Goal: Transaction & Acquisition: Book appointment/travel/reservation

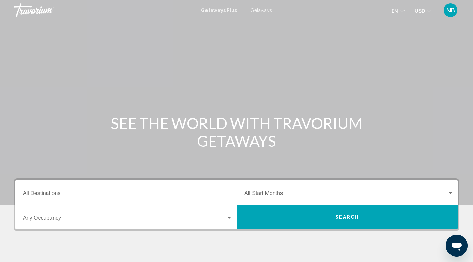
click at [113, 221] on span "Search widget" at bounding box center [124, 219] width 203 height 6
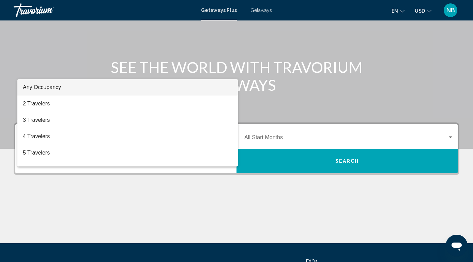
scroll to position [56, 0]
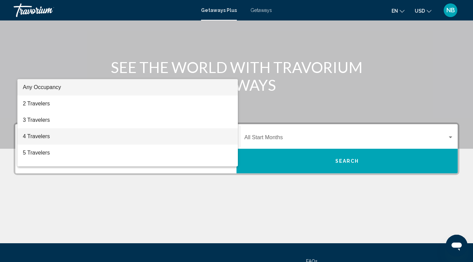
click at [46, 136] on span "4 Travelers" at bounding box center [128, 136] width 210 height 16
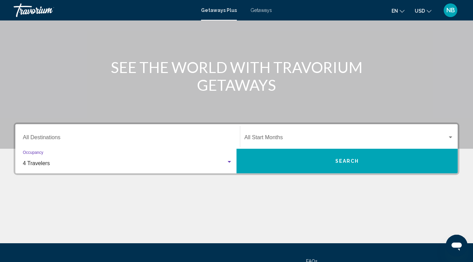
click at [72, 134] on div "Destination All Destinations" at bounding box center [128, 136] width 210 height 21
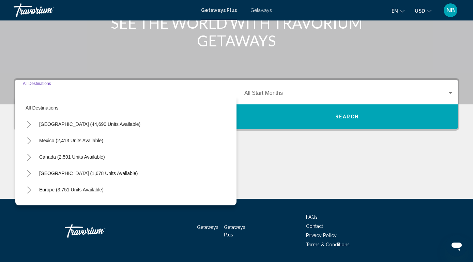
scroll to position [121, 0]
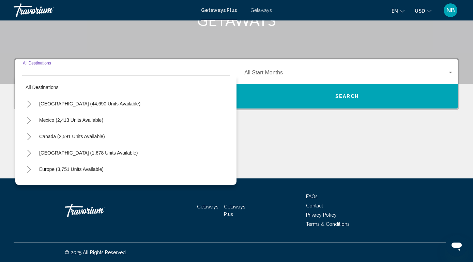
click at [30, 103] on icon "Toggle United States (44,690 units available)" at bounding box center [29, 104] width 5 height 7
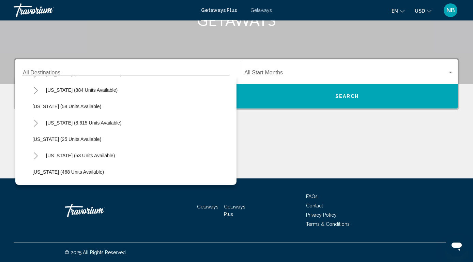
scroll to position [78, 0]
click at [36, 121] on icon "Toggle Florida (8,615 units available)" at bounding box center [35, 123] width 5 height 7
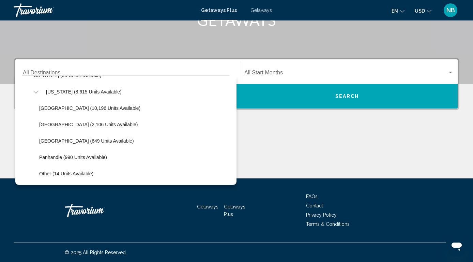
scroll to position [109, 0]
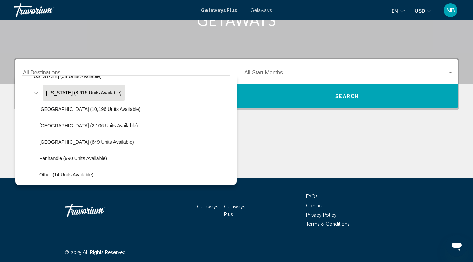
click at [83, 93] on span "[US_STATE] (8,615 units available)" at bounding box center [84, 92] width 76 height 5
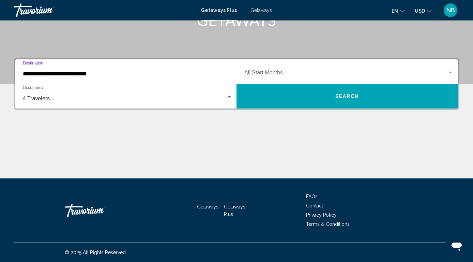
click at [93, 72] on input "**********" at bounding box center [128, 74] width 210 height 6
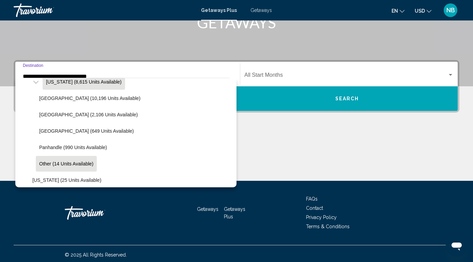
scroll to position [125, 0]
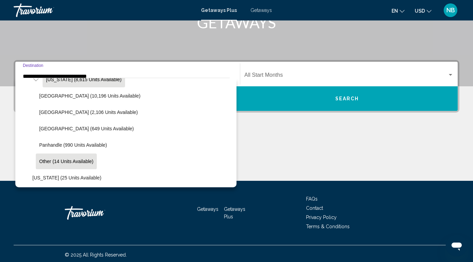
click at [63, 162] on span "Other (14 units available)" at bounding box center [66, 160] width 54 height 5
type input "**********"
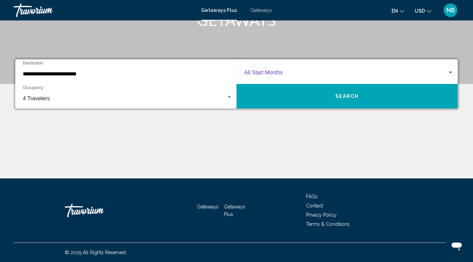
click at [304, 72] on span "Search widget" at bounding box center [345, 74] width 203 height 6
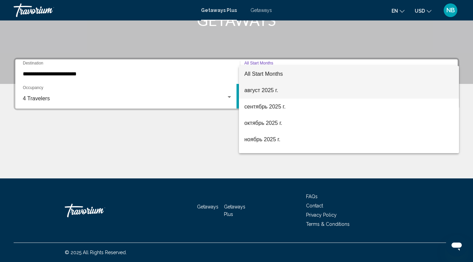
click at [283, 91] on span "август 2025 г." at bounding box center [348, 90] width 209 height 16
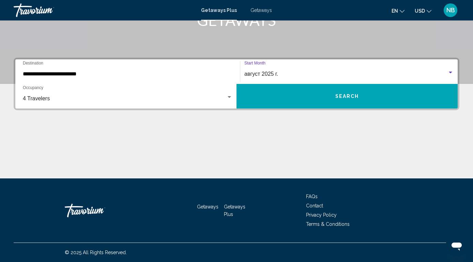
click at [283, 91] on button "Search" at bounding box center [346, 96] width 221 height 25
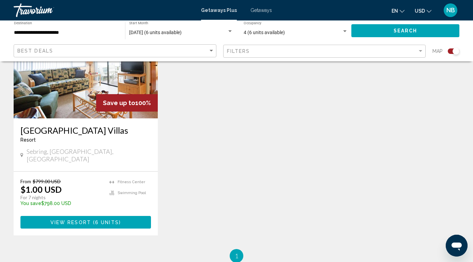
scroll to position [296, 0]
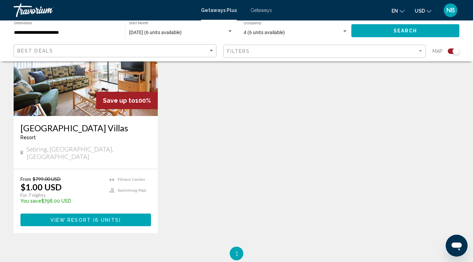
click at [68, 102] on img "Main content" at bounding box center [86, 61] width 144 height 109
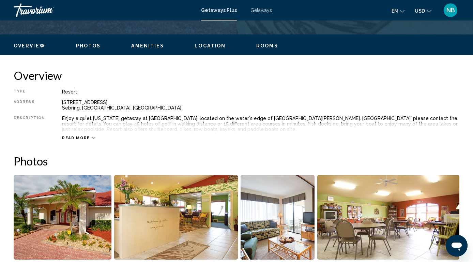
scroll to position [314, 0]
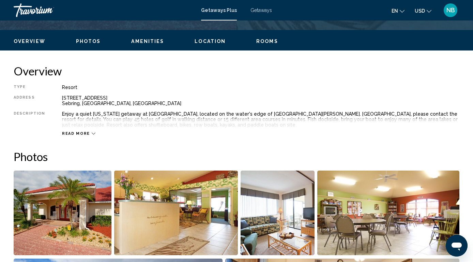
click at [92, 132] on icon "Main content" at bounding box center [94, 134] width 4 height 4
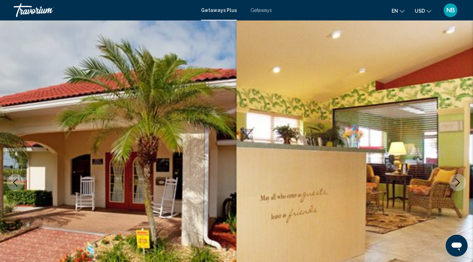
scroll to position [0, 0]
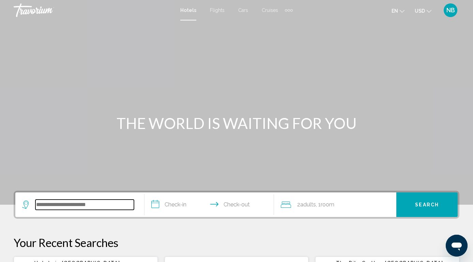
click at [116, 200] on input "Search widget" at bounding box center [84, 204] width 98 height 10
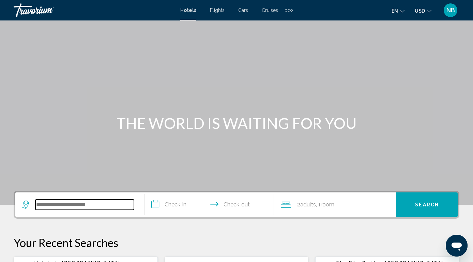
scroll to position [168, 0]
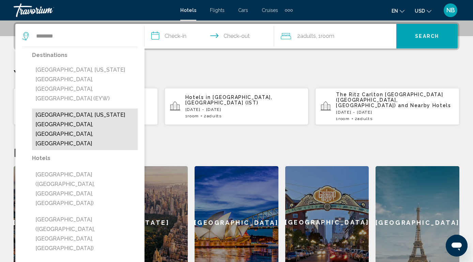
click at [68, 108] on button "[GEOGRAPHIC_DATA], [US_STATE][GEOGRAPHIC_DATA], [GEOGRAPHIC_DATA], [GEOGRAPHIC_…" at bounding box center [85, 129] width 106 height 42
type input "**********"
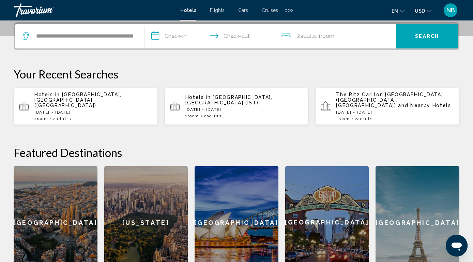
click at [172, 36] on input "**********" at bounding box center [210, 37] width 132 height 27
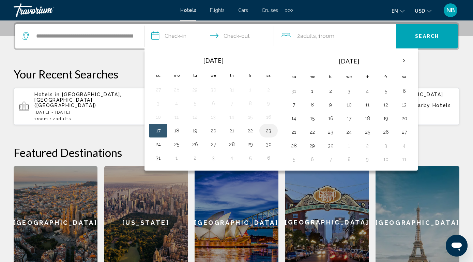
click at [269, 130] on button "23" at bounding box center [268, 131] width 11 height 10
click at [181, 145] on button "25" at bounding box center [176, 144] width 11 height 10
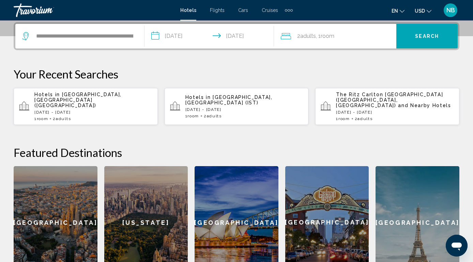
click at [252, 29] on input "**********" at bounding box center [210, 37] width 132 height 27
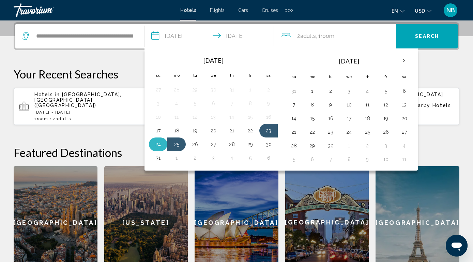
click at [154, 146] on button "24" at bounding box center [158, 144] width 11 height 10
click at [268, 129] on button "23" at bounding box center [268, 131] width 11 height 10
type input "**********"
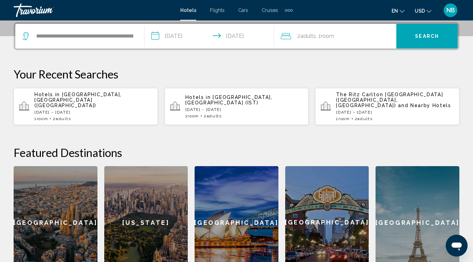
click at [324, 36] on span "Room" at bounding box center [328, 36] width 14 height 6
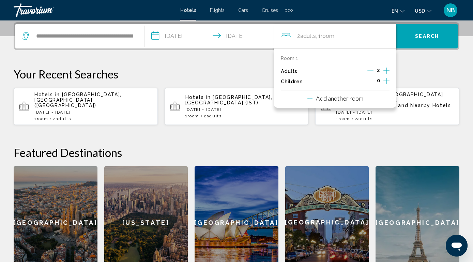
click at [388, 70] on icon "Increment adults" at bounding box center [386, 70] width 6 height 8
click at [388, 82] on icon "Increment children" at bounding box center [386, 81] width 6 height 8
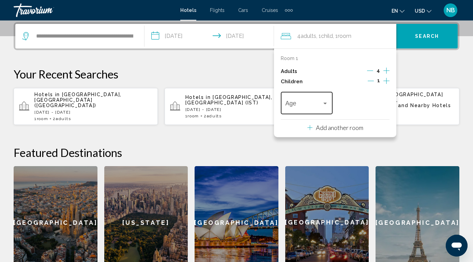
click at [322, 105] on span "Travelers: 4 adults, 1 child" at bounding box center [303, 104] width 36 height 7
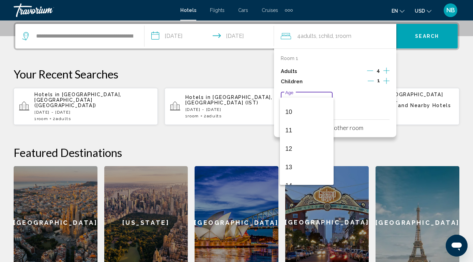
scroll to position [178, 0]
click at [298, 129] on span "11" at bounding box center [306, 131] width 43 height 18
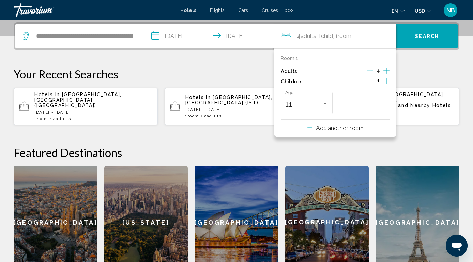
click at [336, 131] on p "Add another room" at bounding box center [339, 127] width 47 height 7
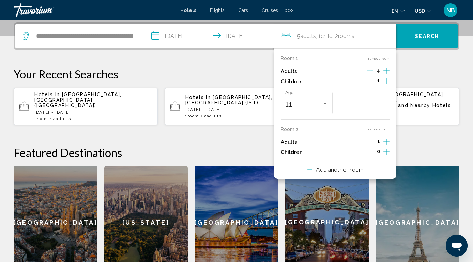
click at [373, 71] on icon "Decrement adults" at bounding box center [370, 70] width 6 height 6
click at [373, 71] on icon "Decrement adults" at bounding box center [371, 70] width 6 height 6
click at [387, 143] on icon "Increment adults" at bounding box center [386, 141] width 6 height 8
click at [371, 144] on icon "Decrement adults" at bounding box center [371, 141] width 6 height 6
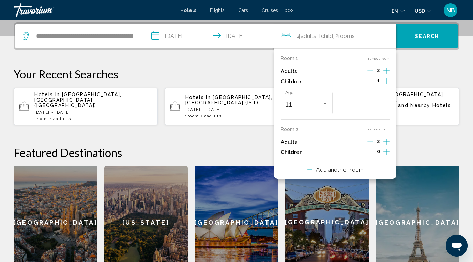
click at [431, 31] on button "Search" at bounding box center [426, 36] width 61 height 25
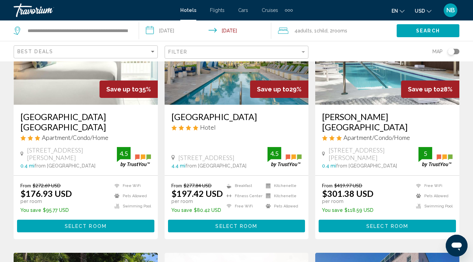
scroll to position [89, 0]
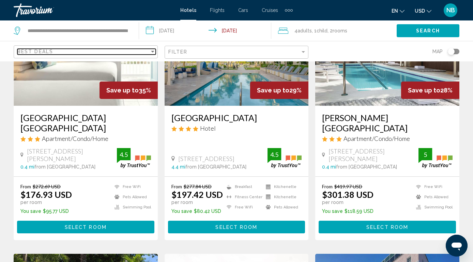
click at [152, 51] on div "Sort by" at bounding box center [152, 52] width 3 height 2
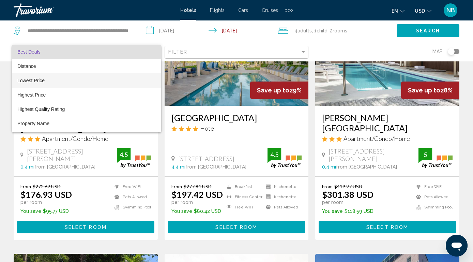
click at [102, 83] on span "Lowest Price" at bounding box center [86, 80] width 138 height 14
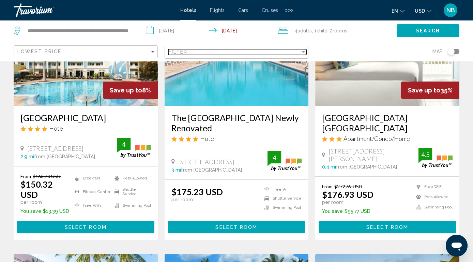
click at [184, 53] on span "Filter" at bounding box center [177, 51] width 19 height 5
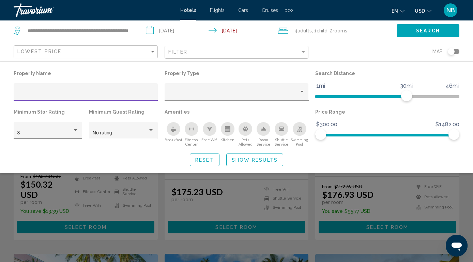
click at [76, 130] on div "Hotel Filters" at bounding box center [75, 130] width 3 height 2
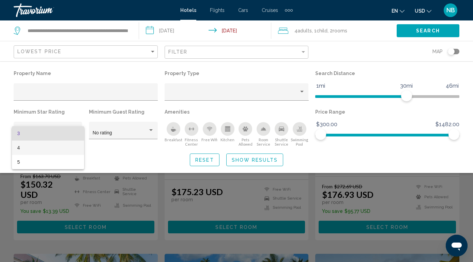
click at [58, 145] on span "4" at bounding box center [47, 147] width 61 height 14
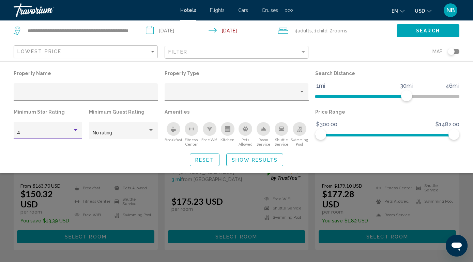
click at [263, 160] on span "Show Results" at bounding box center [255, 159] width 46 height 5
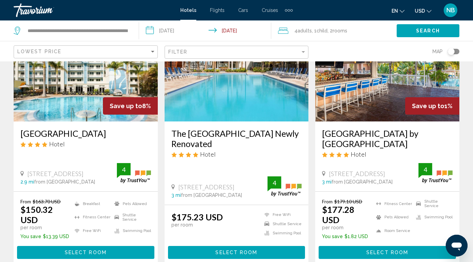
scroll to position [104, 0]
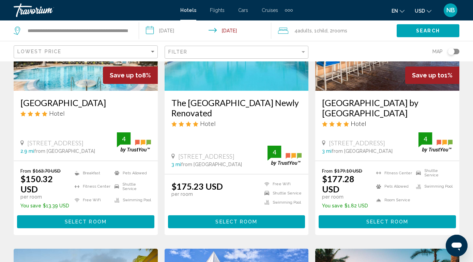
click at [89, 215] on button "Select Room" at bounding box center [85, 221] width 137 height 13
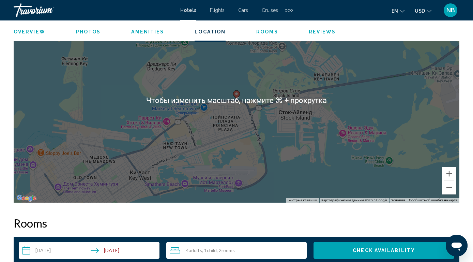
scroll to position [807, 0]
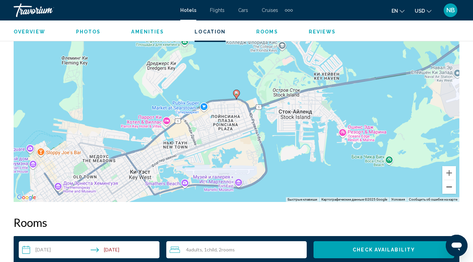
click at [451, 190] on button "Уменьшить" at bounding box center [449, 187] width 14 height 14
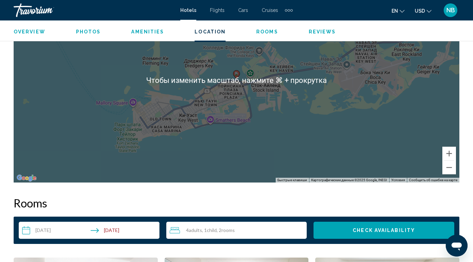
scroll to position [826, 0]
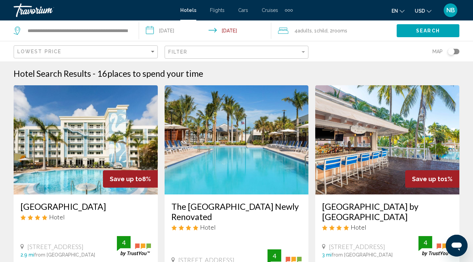
click at [457, 51] on div "Toggle map" at bounding box center [454, 51] width 12 height 5
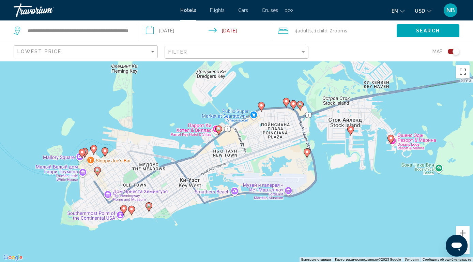
click at [98, 172] on icon "Main content" at bounding box center [97, 171] width 6 height 9
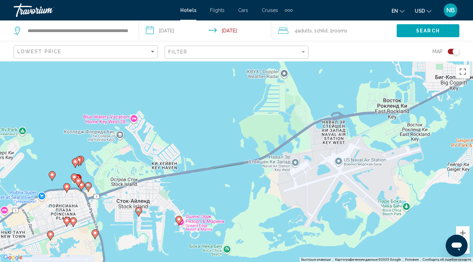
drag, startPoint x: 200, startPoint y: 199, endPoint x: 463, endPoint y: 32, distance: 311.4
click at [463, 61] on div "**********" at bounding box center [236, 192] width 473 height 262
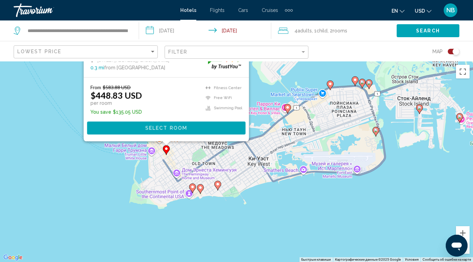
drag, startPoint x: 282, startPoint y: 151, endPoint x: 338, endPoint y: 24, distance: 138.2
click at [338, 61] on div "**********" at bounding box center [236, 192] width 473 height 262
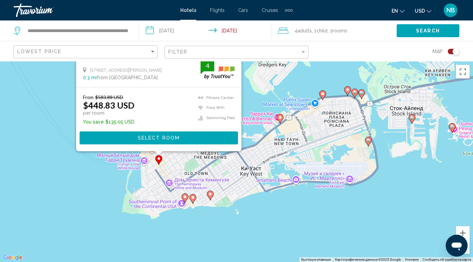
click at [157, 159] on image "Main content" at bounding box center [159, 158] width 4 height 4
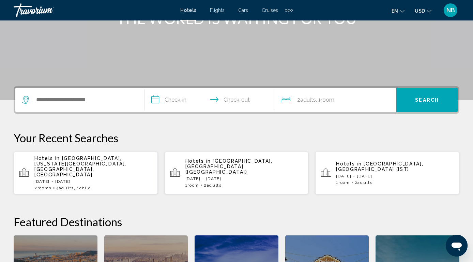
scroll to position [103, 0]
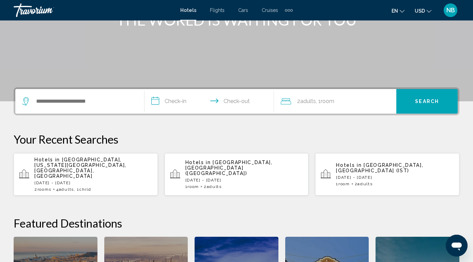
click at [88, 161] on span "[GEOGRAPHIC_DATA], [US_STATE][GEOGRAPHIC_DATA], [GEOGRAPHIC_DATA], [GEOGRAPHIC_…" at bounding box center [80, 168] width 92 height 22
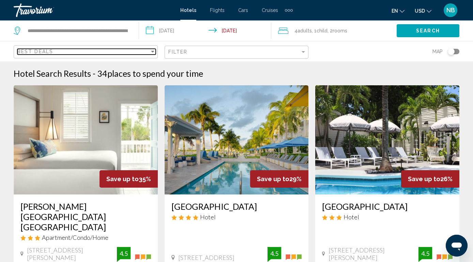
click at [152, 52] on div "Sort by" at bounding box center [152, 52] width 3 height 2
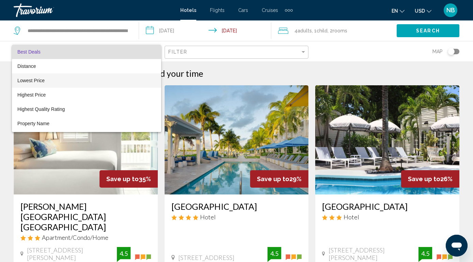
click at [120, 86] on span "Lowest Price" at bounding box center [86, 80] width 138 height 14
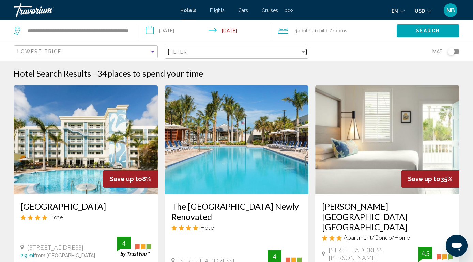
click at [232, 51] on div "Filter" at bounding box center [234, 51] width 132 height 5
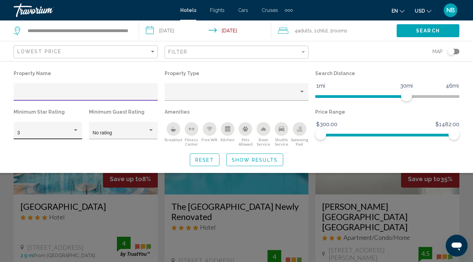
click at [76, 132] on div "Hotel Filters" at bounding box center [76, 129] width 6 height 5
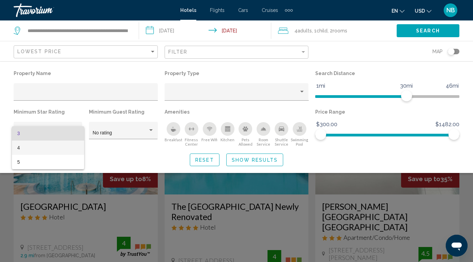
click at [61, 148] on span "4" at bounding box center [47, 147] width 61 height 14
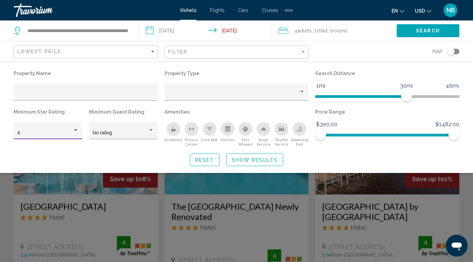
click at [458, 50] on div "Toggle map" at bounding box center [454, 51] width 12 height 5
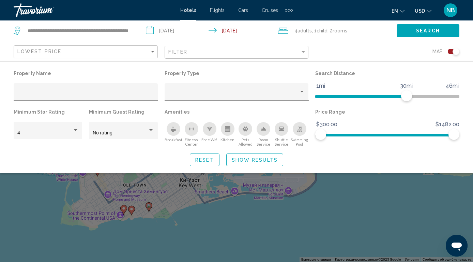
click at [273, 156] on button "Show Results" at bounding box center [254, 159] width 57 height 13
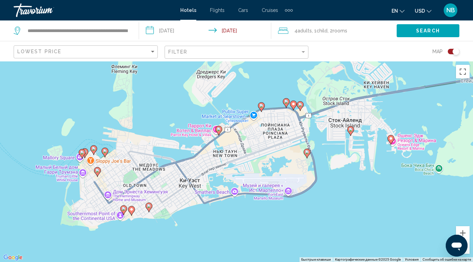
click at [124, 212] on icon "Main content" at bounding box center [124, 209] width 6 height 9
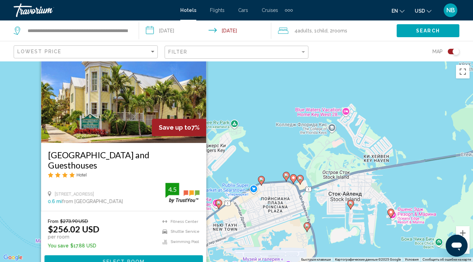
click at [235, 238] on div "Чтобы активировать перетаскивание с помощью клавиатуры, нажмите Alt + Ввод. Пос…" at bounding box center [236, 161] width 473 height 200
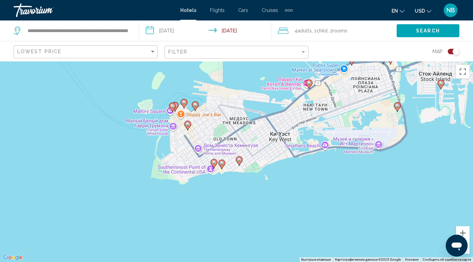
drag, startPoint x: 176, startPoint y: 238, endPoint x: 267, endPoint y: 119, distance: 149.7
click at [267, 119] on div "Чтобы активировать перетаскивание с помощью клавиатуры, нажмите Alt + Ввод. Пос…" at bounding box center [236, 161] width 473 height 200
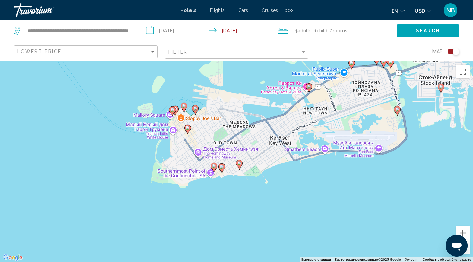
click at [222, 167] on image "Main content" at bounding box center [222, 167] width 4 height 4
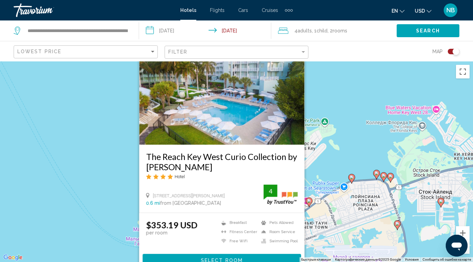
click at [330, 160] on div "Чтобы активировать перетаскивание с помощью клавиатуры, нажмите Alt + Ввод. Пос…" at bounding box center [236, 161] width 473 height 200
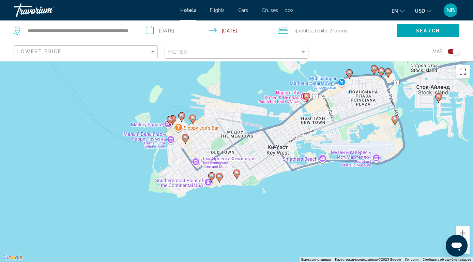
drag, startPoint x: 245, startPoint y: 215, endPoint x: 242, endPoint y: 112, distance: 103.6
click at [242, 110] on div "Чтобы активировать перетаскивание с помощью клавиатуры, нажмите Alt + Ввод. Пос…" at bounding box center [236, 161] width 473 height 200
click at [184, 141] on icon "Main content" at bounding box center [185, 139] width 6 height 9
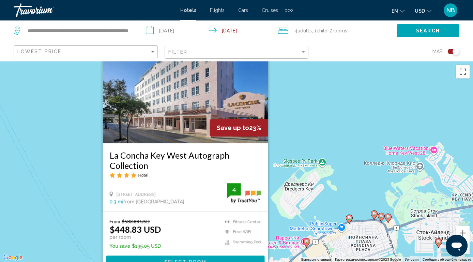
click at [315, 150] on div "Чтобы активировать перетаскивание с помощью клавиатуры, нажмите Alt + Ввод. Пос…" at bounding box center [236, 161] width 473 height 200
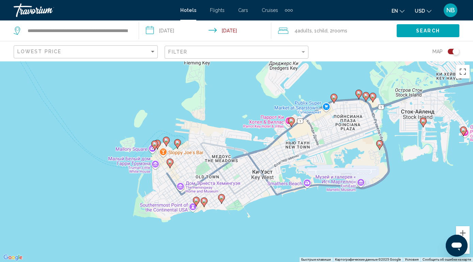
drag, startPoint x: 246, startPoint y: 225, endPoint x: 228, endPoint y: 97, distance: 128.8
click at [228, 97] on div "Чтобы активировать перетаскивание с помощью клавиатуры, нажмите Alt + Ввод. Пос…" at bounding box center [236, 161] width 473 height 200
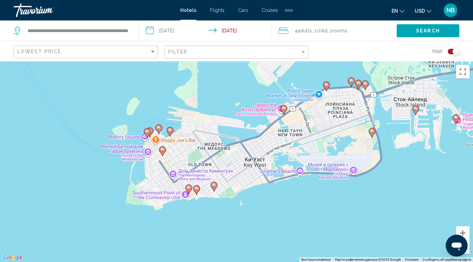
click at [171, 134] on icon "Main content" at bounding box center [170, 131] width 6 height 9
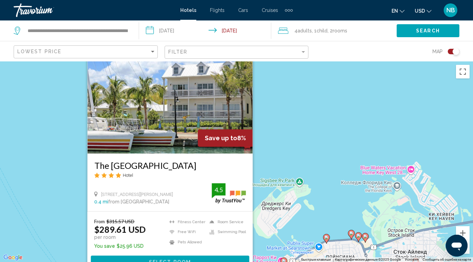
click at [310, 163] on div "Чтобы активировать перетаскивание с помощью клавиатуры, нажмите Alt + Ввод. Пос…" at bounding box center [236, 161] width 473 height 200
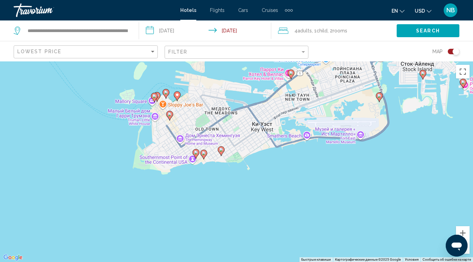
drag, startPoint x: 252, startPoint y: 218, endPoint x: 260, endPoint y: 29, distance: 189.2
click at [260, 61] on div "**********" at bounding box center [236, 192] width 473 height 262
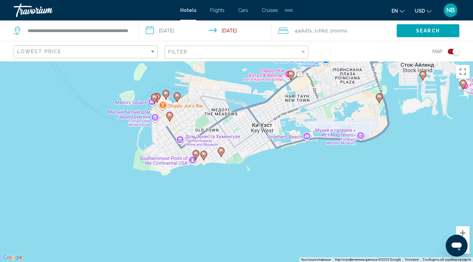
click at [170, 116] on image "Main content" at bounding box center [170, 115] width 4 height 4
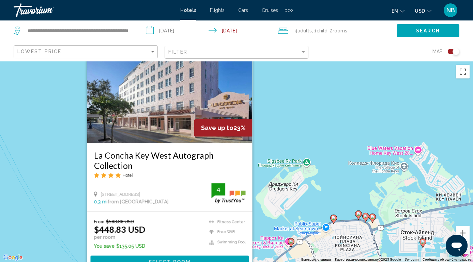
click at [291, 248] on div "Чтобы активировать перетаскивание с помощью клавиатуры, нажмите Alt + Ввод. Пос…" at bounding box center [236, 161] width 473 height 200
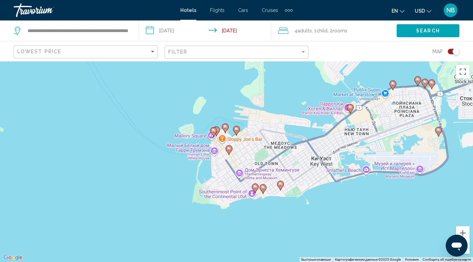
drag, startPoint x: 232, startPoint y: 226, endPoint x: 291, endPoint y: 92, distance: 145.5
click at [291, 92] on div "Чтобы активировать перетаскивание с помощью клавиатуры, нажмите Alt + Ввод. Пос…" at bounding box center [236, 161] width 473 height 200
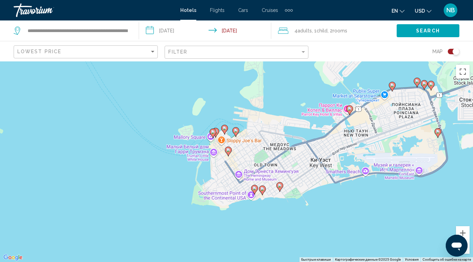
click at [236, 134] on icon "Main content" at bounding box center [236, 131] width 6 height 9
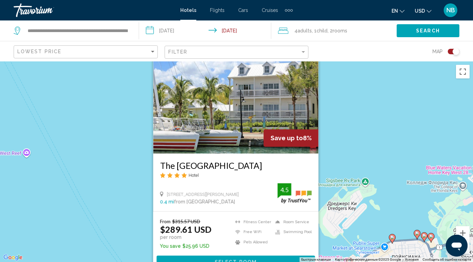
click at [361, 143] on div "Чтобы активировать перетаскивание с помощью клавиатуры, нажмите Alt + Ввод. Пос…" at bounding box center [236, 161] width 473 height 200
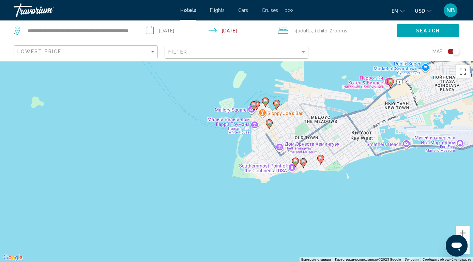
drag, startPoint x: 282, startPoint y: 230, endPoint x: 323, endPoint y: 50, distance: 183.8
click at [323, 61] on div "**********" at bounding box center [236, 192] width 473 height 262
click at [293, 160] on icon "Main content" at bounding box center [295, 162] width 6 height 9
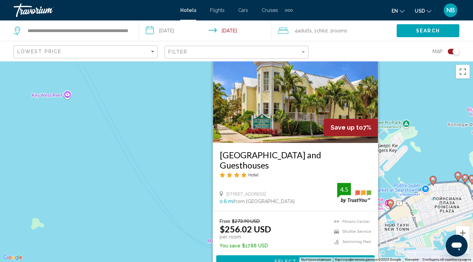
click at [416, 164] on div "Чтобы активировать перетаскивание с помощью клавиатуры, нажмите Alt + Ввод. Пос…" at bounding box center [236, 161] width 473 height 200
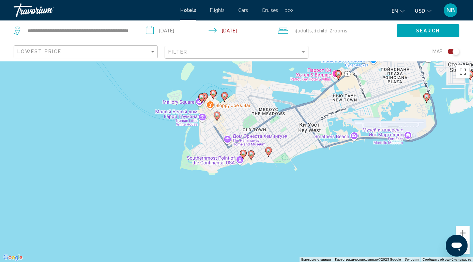
drag, startPoint x: 362, startPoint y: 237, endPoint x: 310, endPoint y: 107, distance: 141.1
click at [310, 107] on div "Чтобы активировать перетаскивание с помощью клавиатуры, нажмите Alt + Ввод. Пос…" at bounding box center [236, 161] width 473 height 200
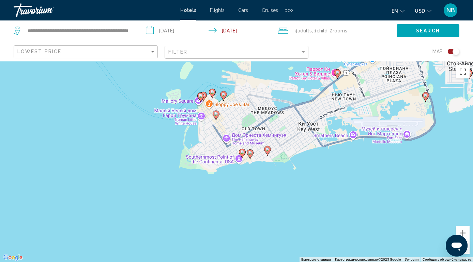
click at [251, 155] on icon "Main content" at bounding box center [250, 154] width 6 height 9
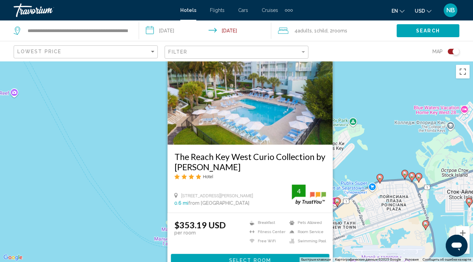
click at [368, 152] on div "Чтобы активировать перетаскивание с помощью клавиатуры, нажмите Alt + Ввод. Пос…" at bounding box center [236, 161] width 473 height 200
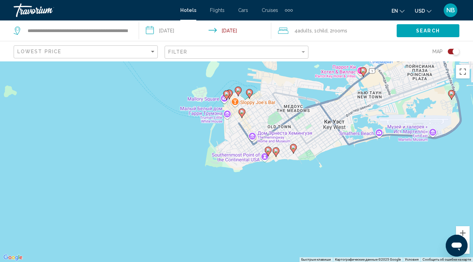
drag, startPoint x: 329, startPoint y: 232, endPoint x: 355, endPoint y: 102, distance: 132.6
click at [355, 102] on div "Чтобы активировать перетаскивание с помощью клавиатуры, нажмите Alt + Ввод. Пос…" at bounding box center [236, 161] width 473 height 200
click at [266, 153] on icon "Main content" at bounding box center [268, 152] width 6 height 9
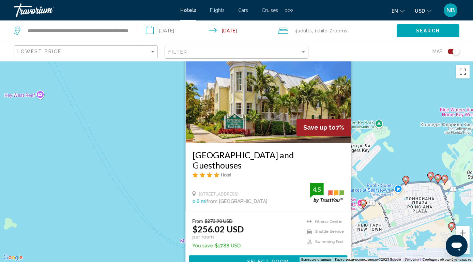
click at [383, 165] on div "Чтобы активировать перетаскивание с помощью клавиатуры, нажмите Alt + Ввод. Пос…" at bounding box center [236, 161] width 473 height 200
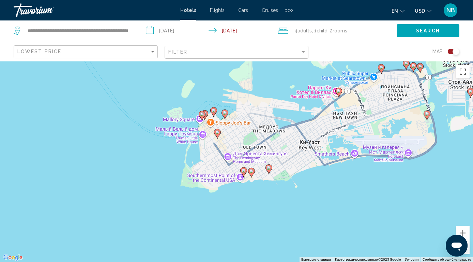
drag, startPoint x: 335, startPoint y: 212, endPoint x: 309, endPoint y: 96, distance: 118.0
click at [309, 96] on div "Чтобы активировать перетаскивание с помощью клавиатуры, нажмите Alt + Ввод. Пос…" at bounding box center [236, 161] width 473 height 200
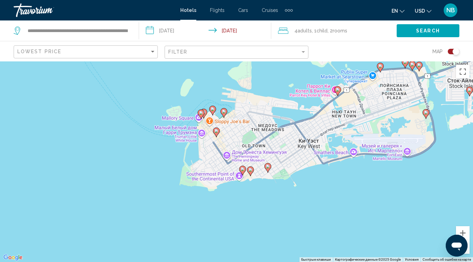
click at [267, 169] on icon "Main content" at bounding box center [268, 167] width 6 height 9
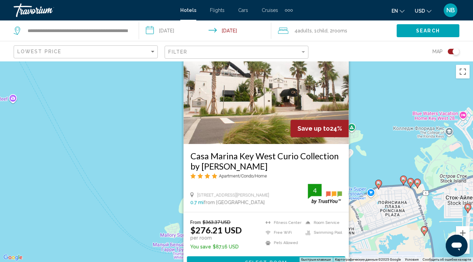
click at [384, 86] on div "Чтобы активировать перетаскивание с помощью клавиатуры, нажмите Alt + Ввод. Пос…" at bounding box center [236, 161] width 473 height 200
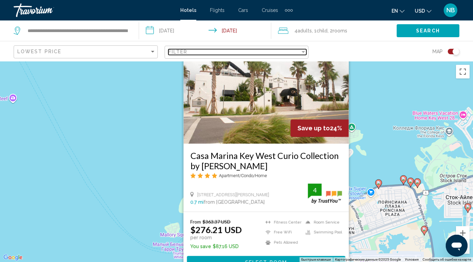
click at [217, 50] on div "Filter" at bounding box center [234, 51] width 132 height 5
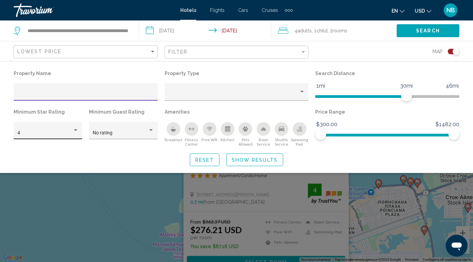
click at [76, 134] on div "4" at bounding box center [47, 132] width 61 height 5
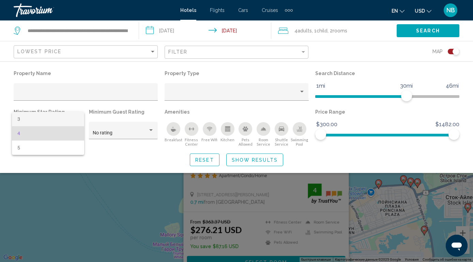
click at [61, 118] on span "3" at bounding box center [47, 119] width 61 height 14
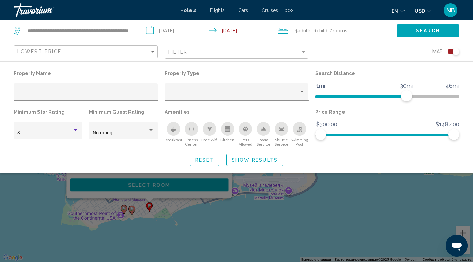
click at [161, 212] on div "Search widget" at bounding box center [236, 181] width 473 height 159
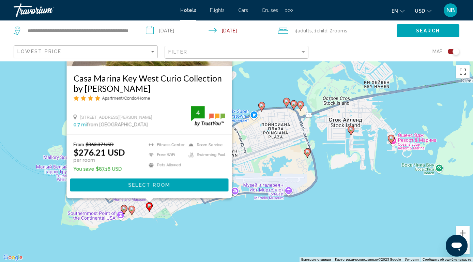
click at [150, 210] on icon "Main content" at bounding box center [149, 206] width 6 height 9
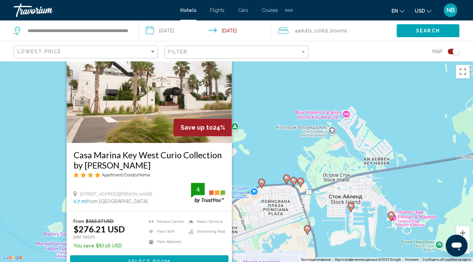
click at [266, 156] on div "Чтобы активировать перетаскивание с помощью клавиатуры, нажмите Alt + Ввод. Пос…" at bounding box center [236, 161] width 473 height 200
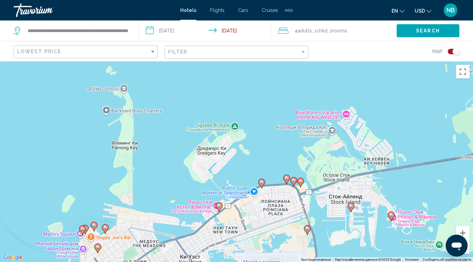
click at [189, 56] on div "Filter" at bounding box center [237, 52] width 138 height 13
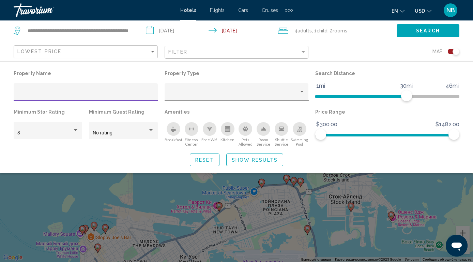
click at [241, 156] on button "Show Results" at bounding box center [254, 159] width 57 height 13
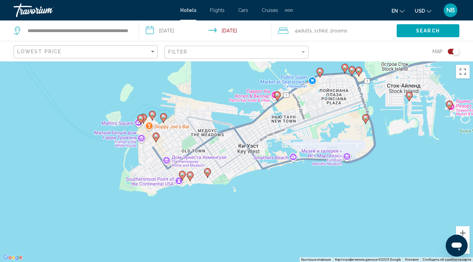
drag, startPoint x: 183, startPoint y: 183, endPoint x: 241, endPoint y: 70, distance: 127.2
click at [241, 70] on div "Чтобы активировать перетаскивание с помощью клавиатуры, нажмите Alt + Ввод. Пос…" at bounding box center [236, 161] width 473 height 200
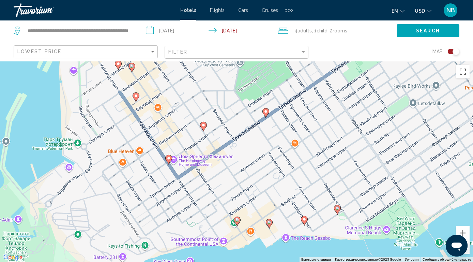
click at [168, 159] on image "Main content" at bounding box center [169, 158] width 4 height 4
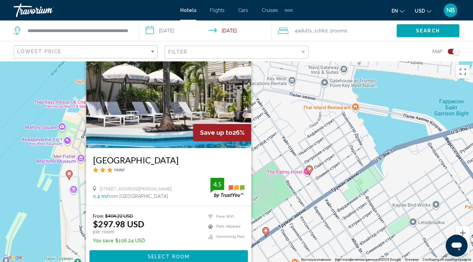
click at [43, 196] on div "Чтобы активировать перетаскивание с помощью клавиатуры, нажмите Alt + Ввод. Пос…" at bounding box center [236, 161] width 473 height 200
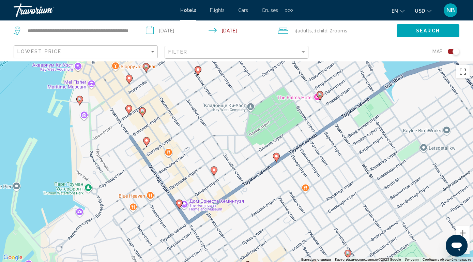
drag, startPoint x: 190, startPoint y: 229, endPoint x: 201, endPoint y: 151, distance: 78.1
click at [201, 151] on div "Чтобы активировать перетаскивание с помощью клавиатуры, нажмите Alt + Ввод. Пос…" at bounding box center [236, 161] width 473 height 200
click at [216, 175] on gmp-advanced-marker "Main content" at bounding box center [214, 171] width 7 height 10
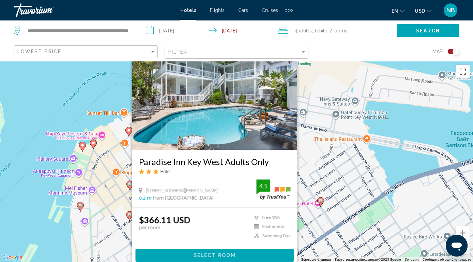
click at [34, 250] on div "Чтобы активировать перетаскивание с помощью клавиатуры, нажмите Alt + Ввод. Пос…" at bounding box center [236, 161] width 473 height 200
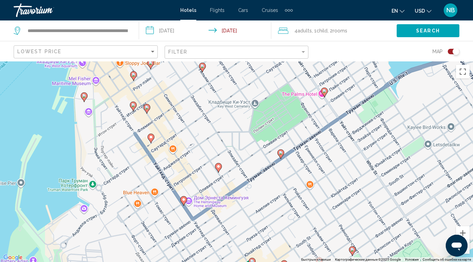
drag, startPoint x: 63, startPoint y: 243, endPoint x: 67, endPoint y: 133, distance: 110.4
click at [67, 133] on div "Чтобы активировать перетаскивание с помощью клавиатуры, нажмите Alt + Ввод. Пос…" at bounding box center [236, 161] width 473 height 200
click at [279, 156] on icon "Main content" at bounding box center [281, 154] width 6 height 9
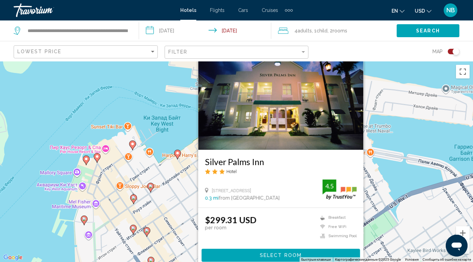
click at [75, 218] on div "Чтобы активировать перетаскивание с помощью клавиатуры, нажмите Alt + Ввод. Пос…" at bounding box center [236, 161] width 473 height 200
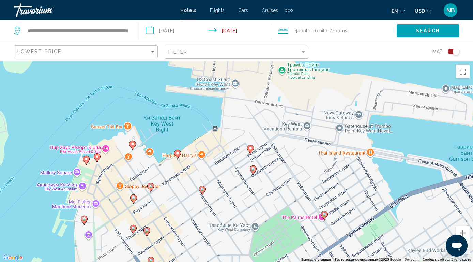
click at [84, 222] on icon "Main content" at bounding box center [84, 220] width 6 height 9
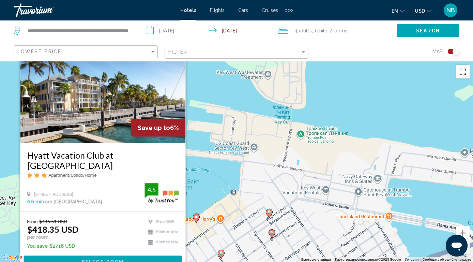
click at [197, 195] on div "Чтобы активировать перетаскивание с помощью клавиатуры, нажмите Alt + Ввод. Пос…" at bounding box center [236, 161] width 473 height 200
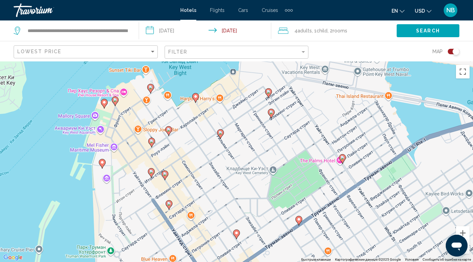
drag, startPoint x: 264, startPoint y: 225, endPoint x: 262, endPoint y: 102, distance: 122.3
click at [262, 102] on div "Чтобы активировать перетаскивание с помощью клавиатуры, нажмите Alt + Ввод. Пос…" at bounding box center [236, 161] width 473 height 200
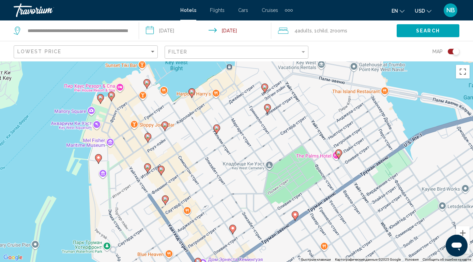
click at [216, 129] on image "Main content" at bounding box center [217, 128] width 4 height 4
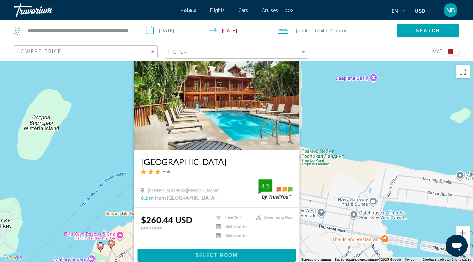
click at [94, 166] on div "Чтобы активировать перетаскивание с помощью клавиатуры, нажмите Alt + Ввод. Пос…" at bounding box center [236, 161] width 473 height 200
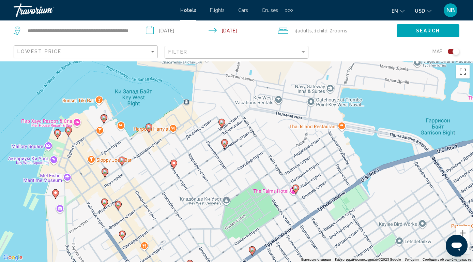
drag, startPoint x: 240, startPoint y: 218, endPoint x: 180, endPoint y: 81, distance: 149.8
click at [180, 81] on div "Чтобы активировать перетаскивание с помощью клавиатуры, нажмите Alt + Ввод. Пос…" at bounding box center [236, 161] width 473 height 200
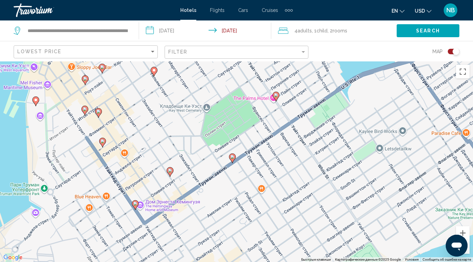
drag, startPoint x: 179, startPoint y: 153, endPoint x: 179, endPoint y: 97, distance: 55.5
click at [179, 97] on div "Чтобы активировать перетаскивание с помощью клавиатуры, нажмите Alt + Ввод. Пос…" at bounding box center [236, 161] width 473 height 200
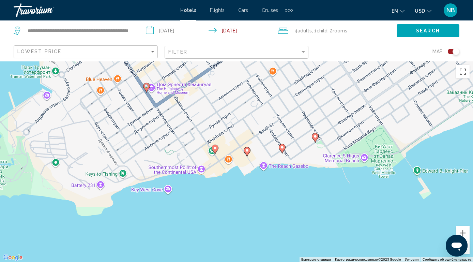
drag, startPoint x: 169, startPoint y: 246, endPoint x: 181, endPoint y: 133, distance: 114.0
click at [181, 133] on div "Чтобы активировать перетаскивание с помощью клавиатуры, нажмите Alt + Ввод. Пос…" at bounding box center [236, 161] width 473 height 200
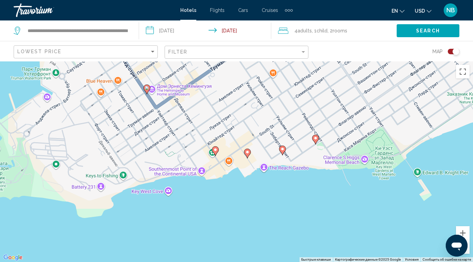
click at [317, 141] on icon "Main content" at bounding box center [315, 139] width 6 height 9
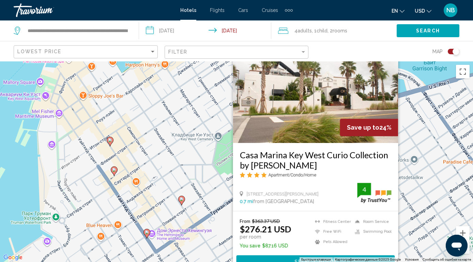
click at [428, 137] on div "Чтобы активировать перетаскивание с помощью клавиатуры, нажмите Alt + Ввод. Пос…" at bounding box center [236, 161] width 473 height 200
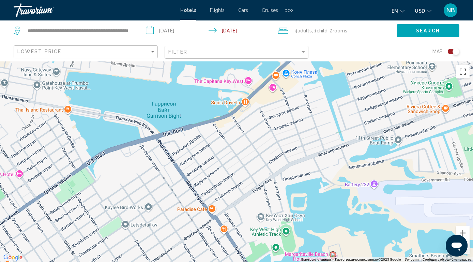
drag, startPoint x: 428, startPoint y: 137, endPoint x: 161, endPoint y: 184, distance: 270.9
click at [161, 184] on div "Чтобы активировать перетаскивание с помощью клавиатуры, нажмите Alt + Ввод. Пос…" at bounding box center [236, 161] width 473 height 200
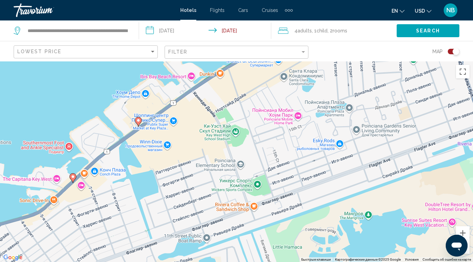
drag, startPoint x: 388, startPoint y: 110, endPoint x: 195, endPoint y: 207, distance: 216.5
click at [195, 207] on div "Чтобы активировать перетаскивание с помощью клавиатуры, нажмите Alt + Ввод. Пос…" at bounding box center [236, 161] width 473 height 200
click at [139, 121] on image "Main content" at bounding box center [138, 120] width 4 height 4
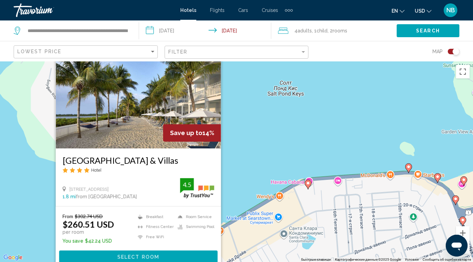
click at [347, 146] on div "Чтобы активировать перетаскивание с помощью клавиатуры, нажмите Alt + Ввод. Пос…" at bounding box center [236, 161] width 473 height 200
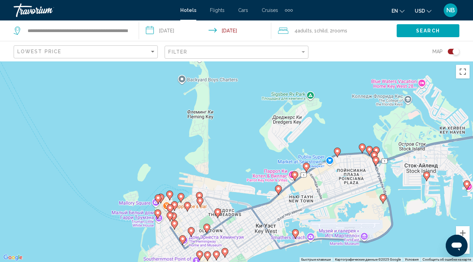
click at [375, 164] on icon "Main content" at bounding box center [376, 161] width 6 height 9
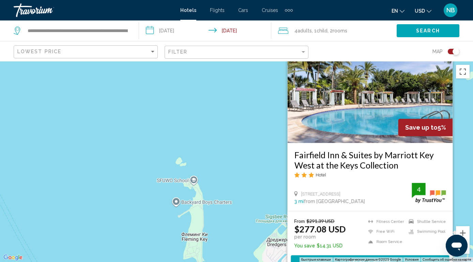
click at [245, 186] on div "Чтобы активировать перетаскивание с помощью клавиатуры, нажмите Alt + Ввод. Пос…" at bounding box center [236, 161] width 473 height 200
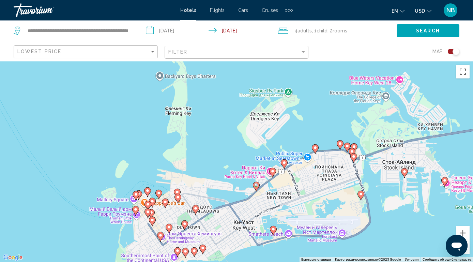
drag, startPoint x: 309, startPoint y: 233, endPoint x: 293, endPoint y: 106, distance: 128.5
click at [293, 106] on div "Чтобы активировать перетаскивание с помощью клавиатуры, нажмите Alt + Ввод. Пос…" at bounding box center [236, 161] width 473 height 200
click at [351, 151] on image "Main content" at bounding box center [352, 151] width 4 height 4
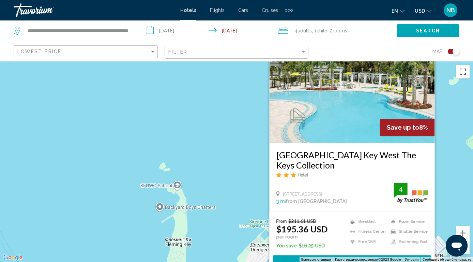
click at [224, 171] on div "Чтобы активировать перетаскивание с помощью клавиатуры, нажмите Alt + Ввод. Пос…" at bounding box center [236, 161] width 473 height 200
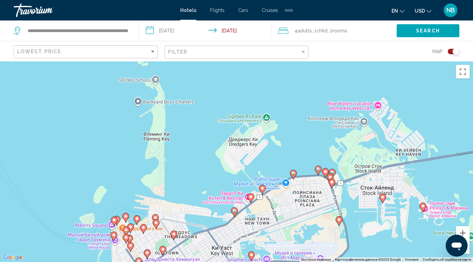
drag, startPoint x: 308, startPoint y: 201, endPoint x: 285, endPoint y: 93, distance: 109.7
click at [285, 93] on div "Чтобы активировать перетаскивание с помощью клавиатуры, нажмите Alt + Ввод. Пос…" at bounding box center [236, 161] width 473 height 200
click at [333, 173] on gmp-advanced-marker "Main content" at bounding box center [329, 178] width 7 height 10
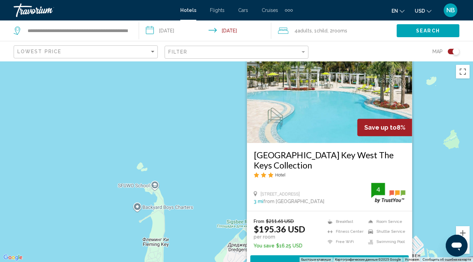
click at [213, 145] on div "Чтобы активировать перетаскивание с помощью клавиатуры, нажмите Alt + Ввод. Пос…" at bounding box center [236, 161] width 473 height 200
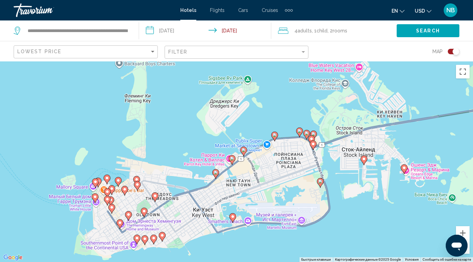
drag, startPoint x: 269, startPoint y: 196, endPoint x: 250, endPoint y: 48, distance: 149.1
click at [250, 61] on div "**********" at bounding box center [236, 192] width 473 height 262
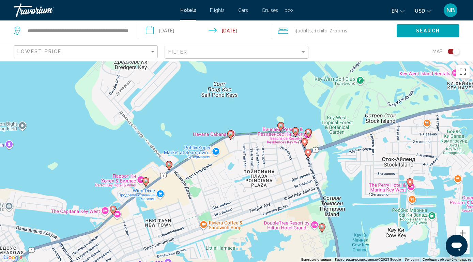
click at [308, 133] on image "Main content" at bounding box center [308, 132] width 4 height 4
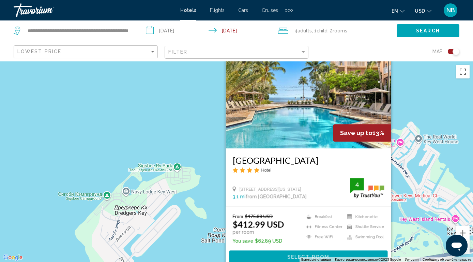
click at [189, 117] on div "Чтобы активировать перетаскивание с помощью клавиатуры, нажмите Alt + Ввод. Пос…" at bounding box center [236, 161] width 473 height 200
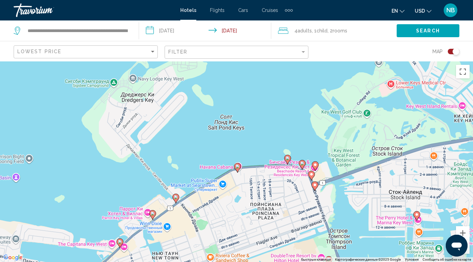
drag, startPoint x: 323, startPoint y: 251, endPoint x: 329, endPoint y: 137, distance: 114.3
click at [329, 137] on div "Чтобы активировать перетаскивание с помощью клавиатуры, нажмите Alt + Ввод. Пос…" at bounding box center [236, 161] width 473 height 200
click at [304, 165] on image "Main content" at bounding box center [302, 163] width 4 height 4
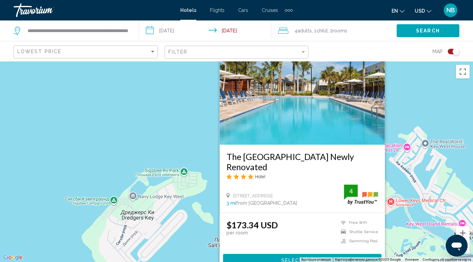
click at [198, 228] on div "Чтобы активировать перетаскивание с помощью клавиатуры, нажмите Alt + Ввод. Пос…" at bounding box center [236, 161] width 473 height 200
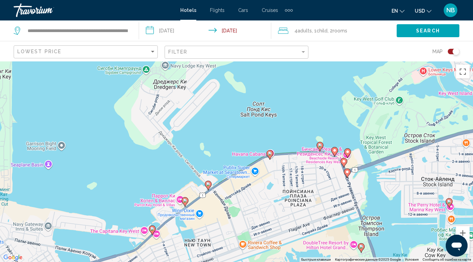
drag, startPoint x: 198, startPoint y: 228, endPoint x: 246, endPoint y: 63, distance: 171.3
click at [246, 63] on div "Чтобы активировать перетаскивание с помощью клавиатуры, нажмите Alt + Ввод. Пос…" at bounding box center [236, 161] width 473 height 200
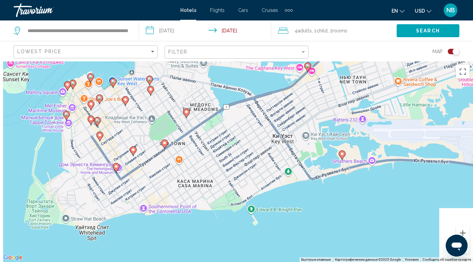
drag, startPoint x: 244, startPoint y: 165, endPoint x: 417, endPoint y: 22, distance: 224.1
click at [417, 61] on div "**********" at bounding box center [236, 192] width 473 height 262
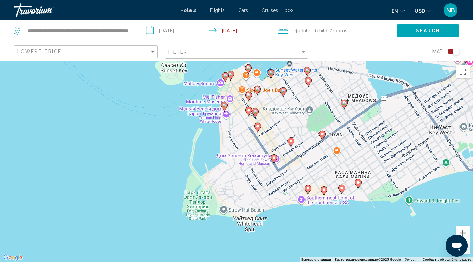
drag, startPoint x: 247, startPoint y: 123, endPoint x: 374, endPoint y: 125, distance: 127.1
click at [374, 125] on div "Чтобы активировать перетаскивание с помощью клавиатуры, нажмите Alt + Ввод. Пос…" at bounding box center [236, 161] width 473 height 200
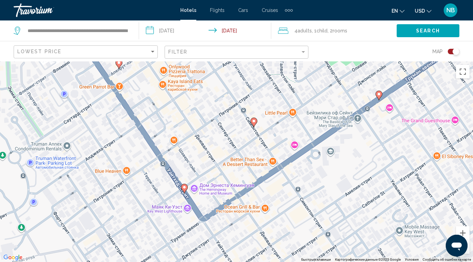
drag, startPoint x: 318, startPoint y: 133, endPoint x: 318, endPoint y: 184, distance: 50.8
click at [318, 184] on div "Чтобы активировать перетаскивание с помощью клавиатуры, нажмите Alt + Ввод. Пос…" at bounding box center [236, 161] width 473 height 200
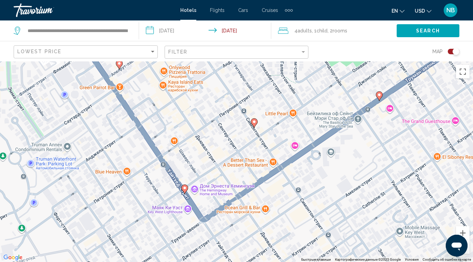
click at [254, 124] on icon "Main content" at bounding box center [254, 123] width 6 height 9
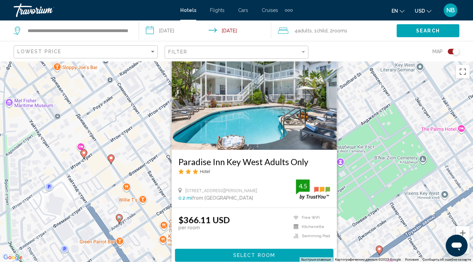
click at [121, 221] on icon "Main content" at bounding box center [119, 219] width 7 height 10
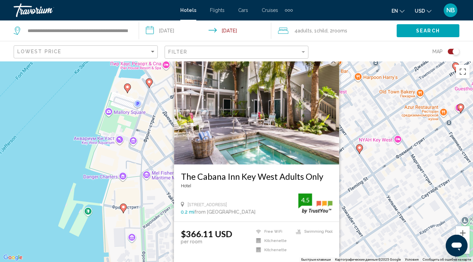
drag, startPoint x: 258, startPoint y: 196, endPoint x: 396, endPoint y: 211, distance: 139.1
click at [396, 211] on div "Чтобы активировать перетаскивание с помощью клавиатуры, нажмите Alt + Ввод. Пос…" at bounding box center [236, 161] width 473 height 200
click at [123, 212] on icon "Main content" at bounding box center [123, 208] width 6 height 9
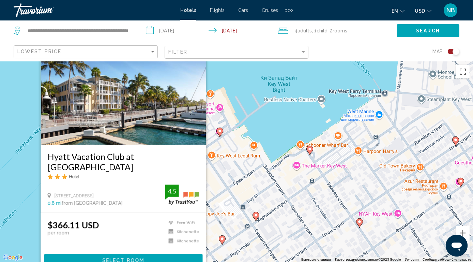
click at [222, 241] on icon "Main content" at bounding box center [222, 239] width 6 height 9
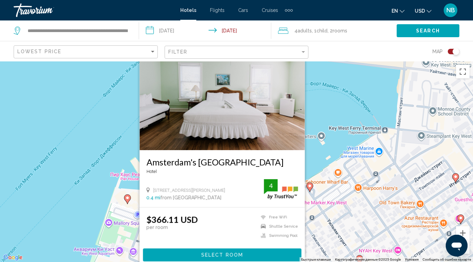
click at [310, 189] on icon "Main content" at bounding box center [310, 187] width 6 height 9
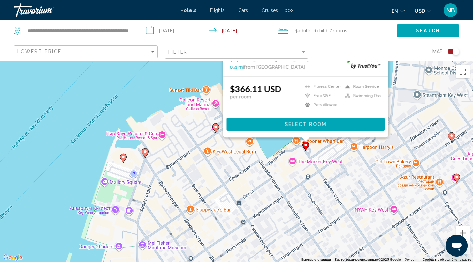
drag, startPoint x: 205, startPoint y: 247, endPoint x: 199, endPoint y: 107, distance: 140.5
click at [199, 107] on div "Чтобы активировать перетаскивание с помощью клавиатуры, нажмите Alt + Ввод. Пос…" at bounding box center [236, 161] width 473 height 200
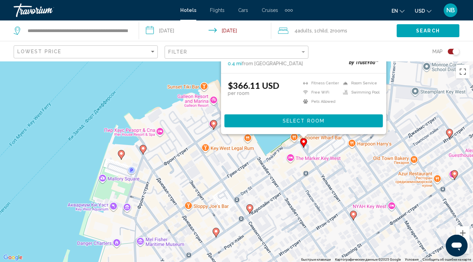
click at [143, 150] on image "Main content" at bounding box center [143, 148] width 4 height 4
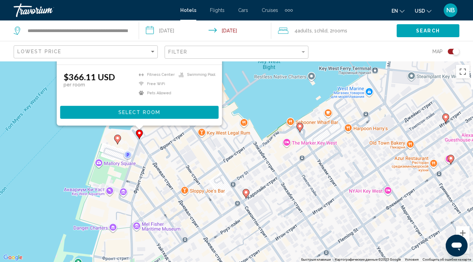
drag, startPoint x: 299, startPoint y: 216, endPoint x: 294, endPoint y: 66, distance: 150.0
click at [294, 66] on div "Чтобы активировать перетаскивание с помощью клавиатуры, нажмите Alt + Ввод. Пос…" at bounding box center [236, 161] width 473 height 200
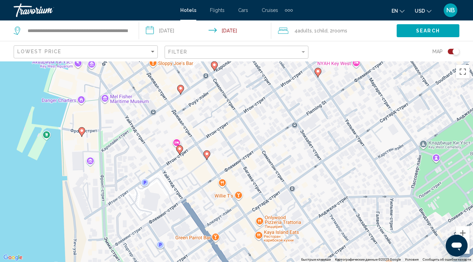
drag, startPoint x: 307, startPoint y: 207, endPoint x: 278, endPoint y: 82, distance: 128.4
click at [278, 82] on div "Чтобы активировать перетаскивание с помощью клавиатуры, нажмите Alt + Ввод. Пос…" at bounding box center [236, 161] width 473 height 200
click at [207, 156] on icon "Main content" at bounding box center [207, 155] width 6 height 9
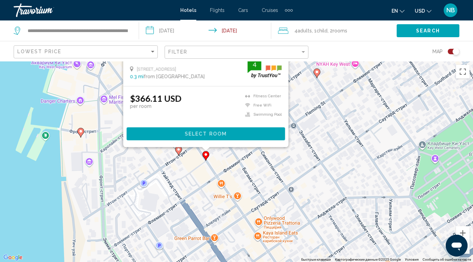
drag, startPoint x: 321, startPoint y: 218, endPoint x: 318, endPoint y: 84, distance: 133.3
click at [318, 84] on div "Чтобы активировать перетаскивание с помощью клавиатуры, нажмите Alt + Ввод. Пос…" at bounding box center [236, 161] width 473 height 200
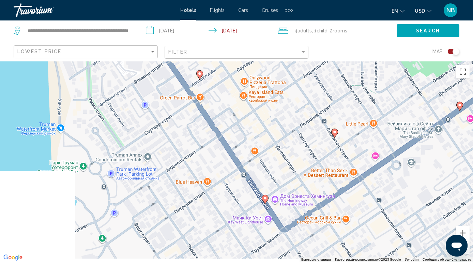
drag, startPoint x: 281, startPoint y: 221, endPoint x: 269, endPoint y: 87, distance: 134.7
click at [269, 87] on div "Чтобы активировать перетаскивание с помощью клавиатуры, нажмите Alt + Ввод. Пос…" at bounding box center [236, 161] width 473 height 200
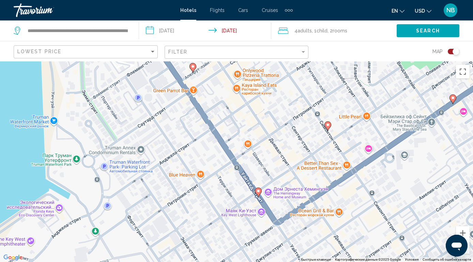
click at [259, 194] on icon "Main content" at bounding box center [258, 192] width 6 height 9
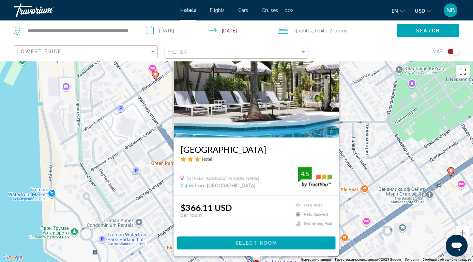
drag, startPoint x: 382, startPoint y: 212, endPoint x: 338, endPoint y: 101, distance: 118.9
click at [338, 101] on div "Чтобы активировать перетаскивание с помощью клавиатуры, нажмите Alt + Ввод. Пос…" at bounding box center [236, 161] width 473 height 200
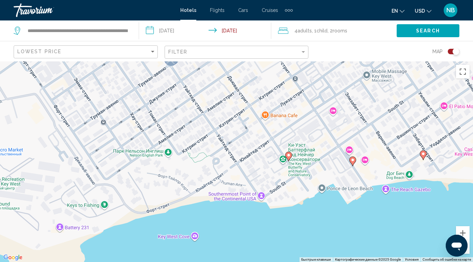
drag, startPoint x: 268, startPoint y: 221, endPoint x: 218, endPoint y: 104, distance: 126.7
click at [218, 104] on div "Чтобы активировать перетаскивание с помощью клавиатуры, нажмите Alt + Ввод. Пос…" at bounding box center [236, 161] width 473 height 200
click at [290, 157] on image "Main content" at bounding box center [289, 156] width 4 height 4
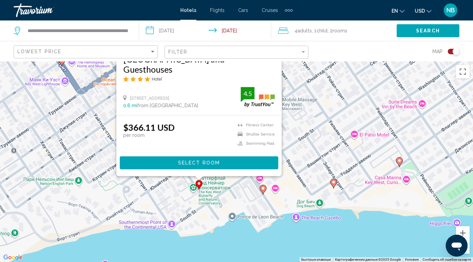
drag, startPoint x: 390, startPoint y: 183, endPoint x: 299, endPoint y: 86, distance: 133.3
click at [299, 86] on div "Чтобы активировать перетаскивание с помощью клавиатуры, нажмите Alt + Ввод. Пос…" at bounding box center [236, 161] width 473 height 200
click at [263, 190] on icon "Main content" at bounding box center [263, 189] width 6 height 9
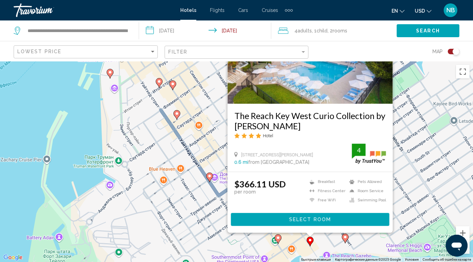
click at [210, 253] on div "Чтобы активировать перетаскивание с помощью клавиатуры, нажмите Alt + Ввод. Пос…" at bounding box center [236, 161] width 473 height 200
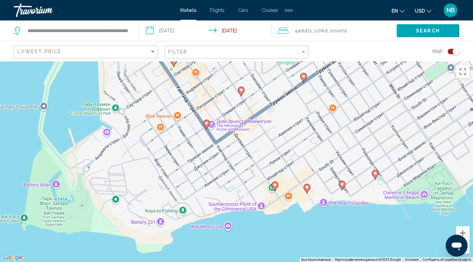
drag, startPoint x: 302, startPoint y: 198, endPoint x: 298, endPoint y: 144, distance: 53.9
click at [298, 144] on div "Чтобы активировать перетаскивание с помощью клавиатуры, нажмите Alt + Ввод. Пос…" at bounding box center [236, 161] width 473 height 200
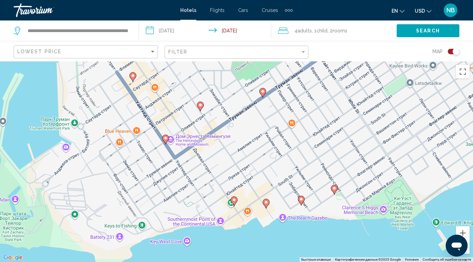
drag, startPoint x: 264, startPoint y: 142, endPoint x: 218, endPoint y: 157, distance: 48.2
click at [218, 157] on div "Чтобы активировать перетаскивание с помощью клавиатуры, нажмите Alt + Ввод. Пос…" at bounding box center [236, 161] width 473 height 200
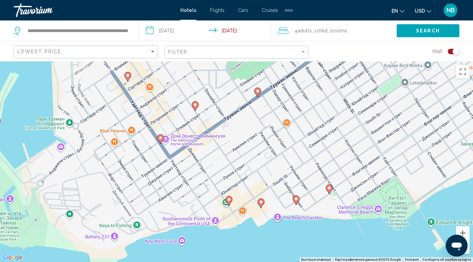
click at [261, 204] on icon "Main content" at bounding box center [261, 203] width 6 height 9
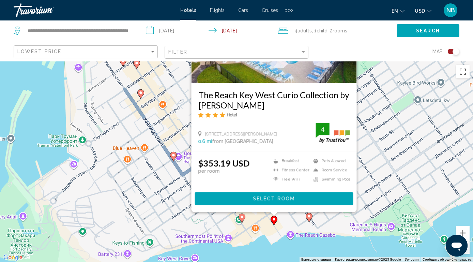
drag, startPoint x: 381, startPoint y: 195, endPoint x: 394, endPoint y: 132, distance: 64.3
click at [394, 132] on div "Чтобы активировать перетаскивание с помощью клавиатуры, нажмите Alt + Ввод. Пос…" at bounding box center [236, 161] width 473 height 200
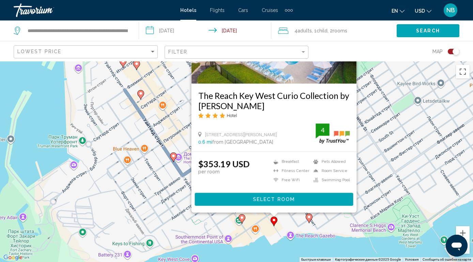
click at [309, 219] on icon "Main content" at bounding box center [309, 218] width 6 height 9
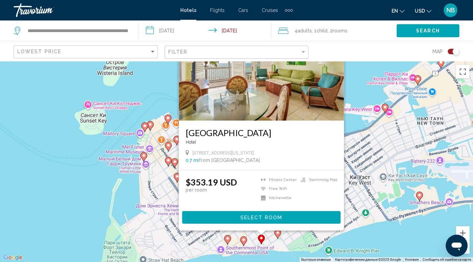
click at [213, 243] on div "Чтобы активировать перетаскивание с помощью клавиатуры, нажмите Alt + Ввод. Пос…" at bounding box center [236, 161] width 473 height 200
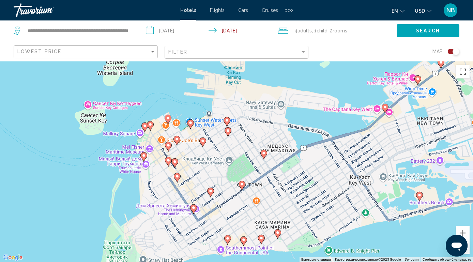
click at [212, 193] on icon "Main content" at bounding box center [210, 192] width 6 height 9
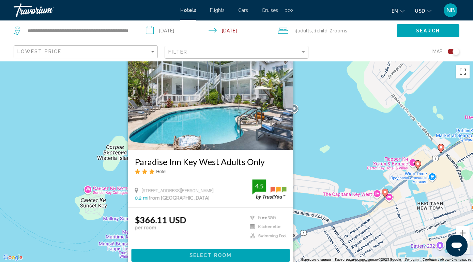
click at [349, 174] on div "Чтобы активировать перетаскивание с помощью клавиатуры, нажмите Alt + Ввод. Пос…" at bounding box center [236, 161] width 473 height 200
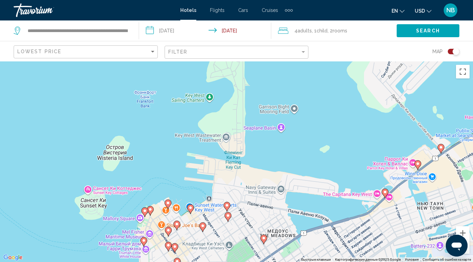
click at [385, 193] on image "Main content" at bounding box center [385, 192] width 4 height 4
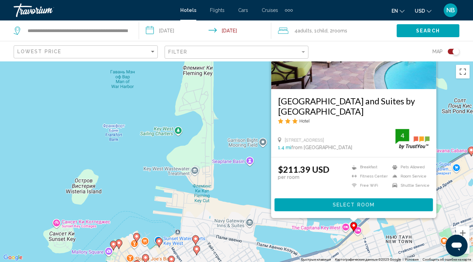
drag, startPoint x: 268, startPoint y: 228, endPoint x: 252, endPoint y: 170, distance: 59.8
click at [252, 170] on div "Чтобы активировать перетаскивание с помощью клавиатуры, нажмите Alt + Ввод. Пос…" at bounding box center [236, 161] width 473 height 200
click at [337, 83] on img "Main content" at bounding box center [353, 34] width 165 height 109
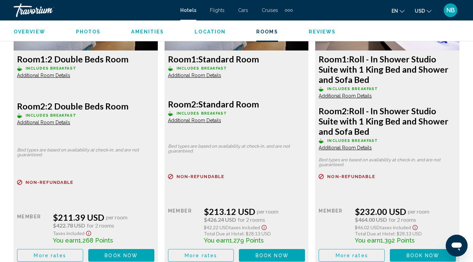
scroll to position [1098, 0]
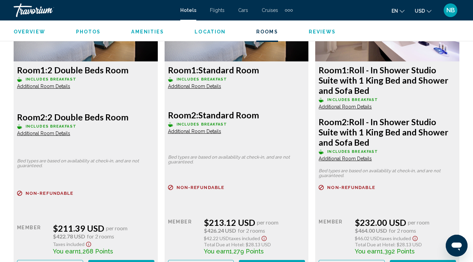
click at [42, 130] on span "Additional Room Details" at bounding box center [43, 132] width 53 height 5
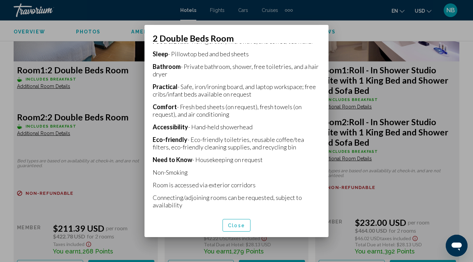
scroll to position [206, 0]
click at [234, 227] on span "Close" at bounding box center [236, 224] width 17 height 5
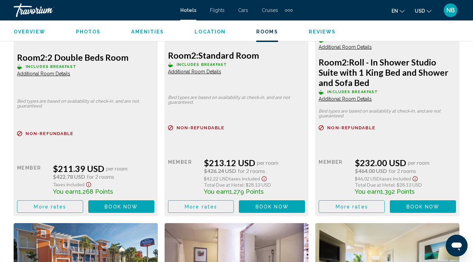
scroll to position [1158, 0]
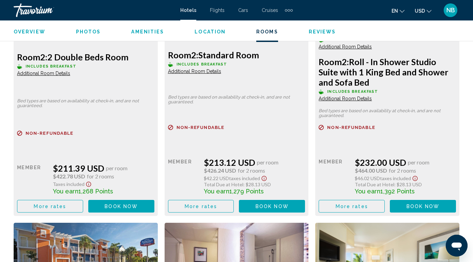
click at [55, 203] on span "More rates" at bounding box center [50, 205] width 32 height 5
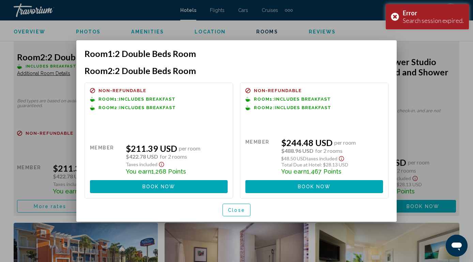
scroll to position [0, 0]
click at [234, 211] on span "Close" at bounding box center [236, 209] width 17 height 5
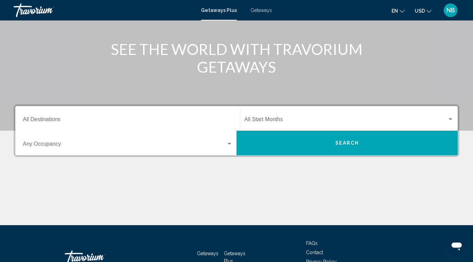
scroll to position [77, 0]
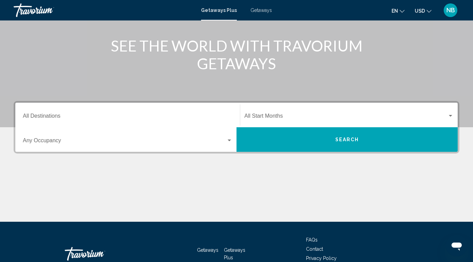
click at [122, 140] on span "Search widget" at bounding box center [124, 142] width 203 height 6
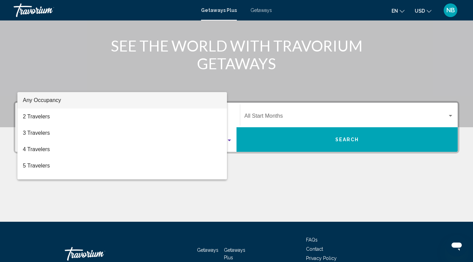
scroll to position [121, 0]
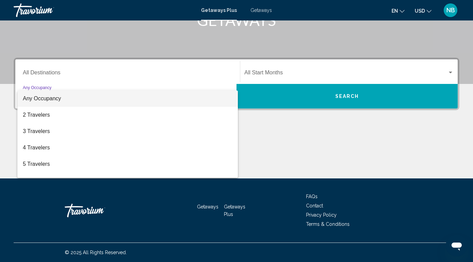
click at [330, 150] on div at bounding box center [236, 131] width 473 height 262
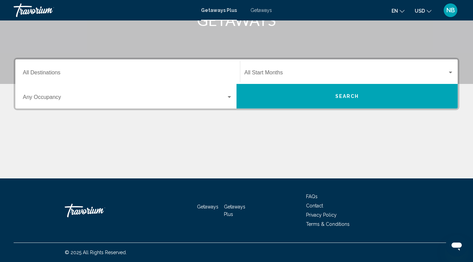
click at [164, 71] on input "Destination All Destinations" at bounding box center [128, 74] width 210 height 6
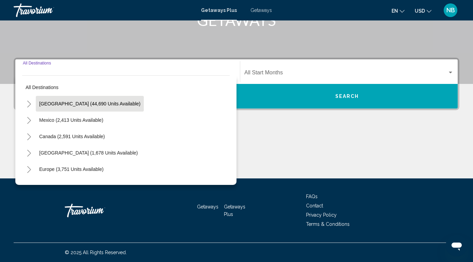
click at [78, 104] on span "[GEOGRAPHIC_DATA] (44,690 units available)" at bounding box center [89, 103] width 101 height 5
type input "**********"
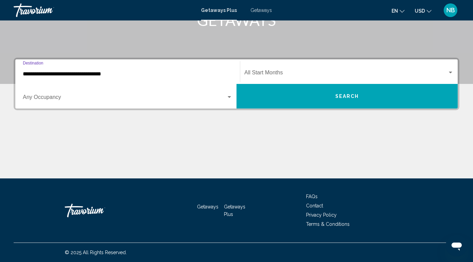
click at [77, 73] on input "**********" at bounding box center [128, 74] width 210 height 6
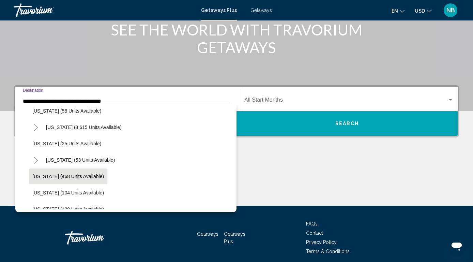
scroll to position [101, 0]
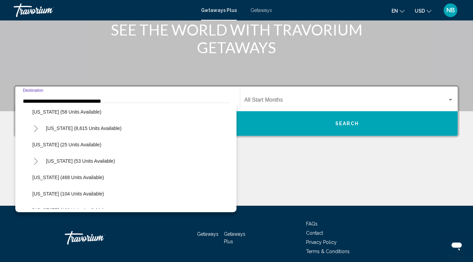
click at [39, 127] on button "Toggle Florida (8,615 units available)" at bounding box center [36, 128] width 14 height 14
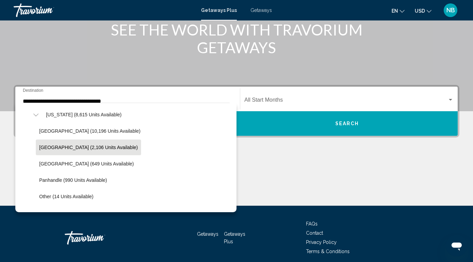
scroll to position [122, 0]
